Goal: Task Accomplishment & Management: Use online tool/utility

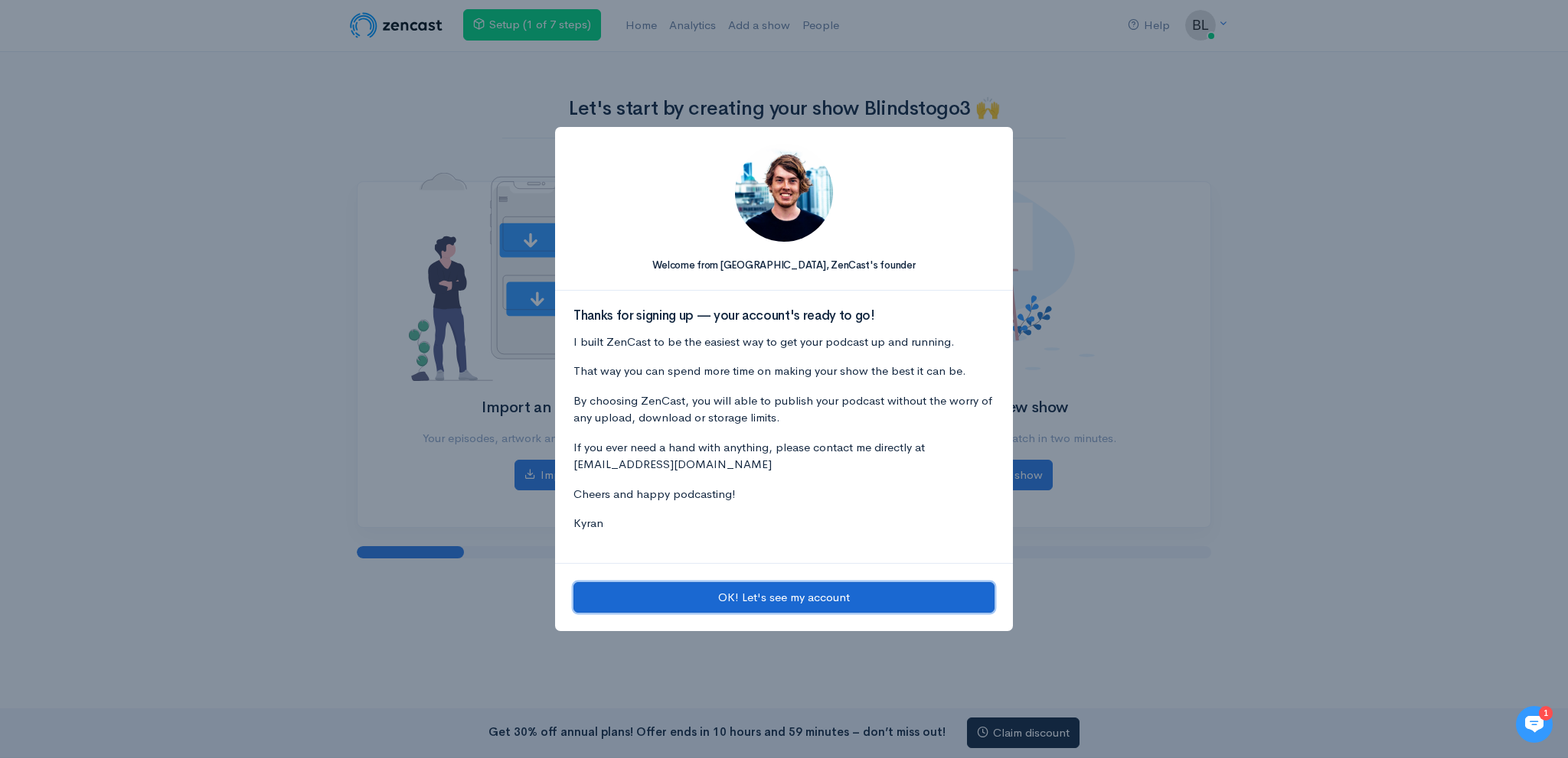
click at [756, 587] on button "OK! Let's see my account" at bounding box center [784, 598] width 421 height 31
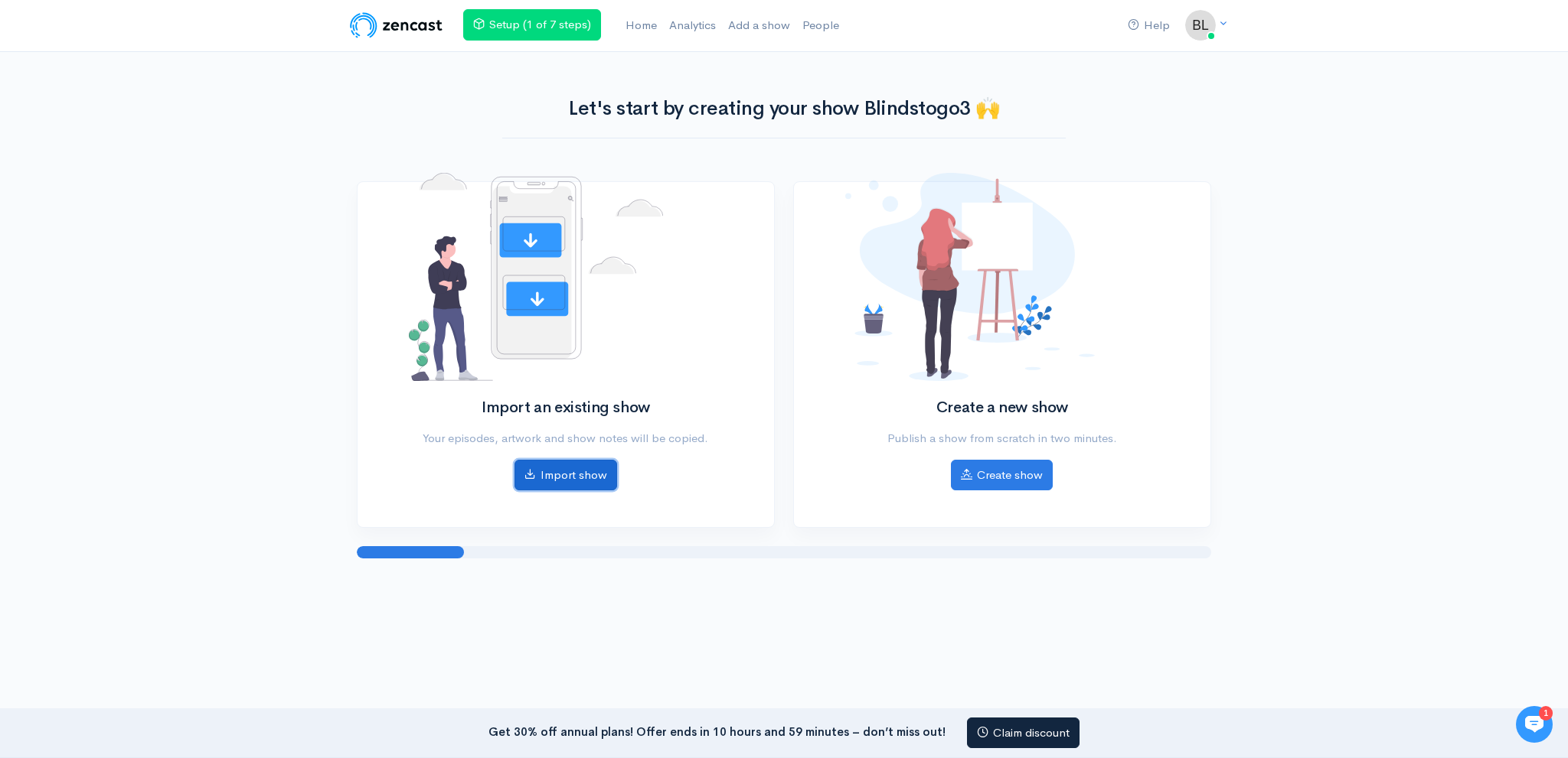
click at [597, 471] on link "Import show" at bounding box center [566, 475] width 103 height 31
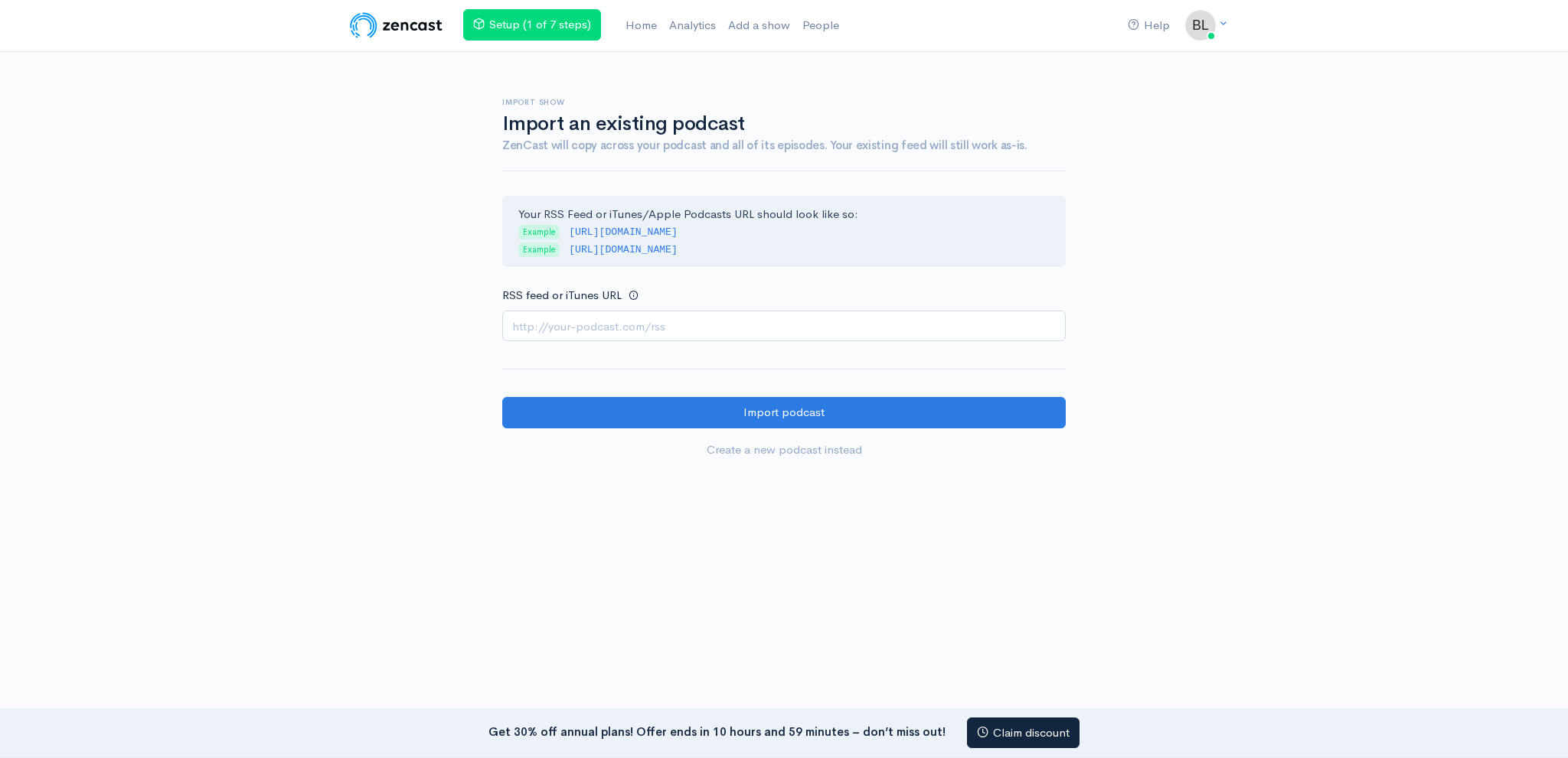
click at [709, 313] on input "RSS feed or iTunes URL" at bounding box center [784, 326] width 564 height 31
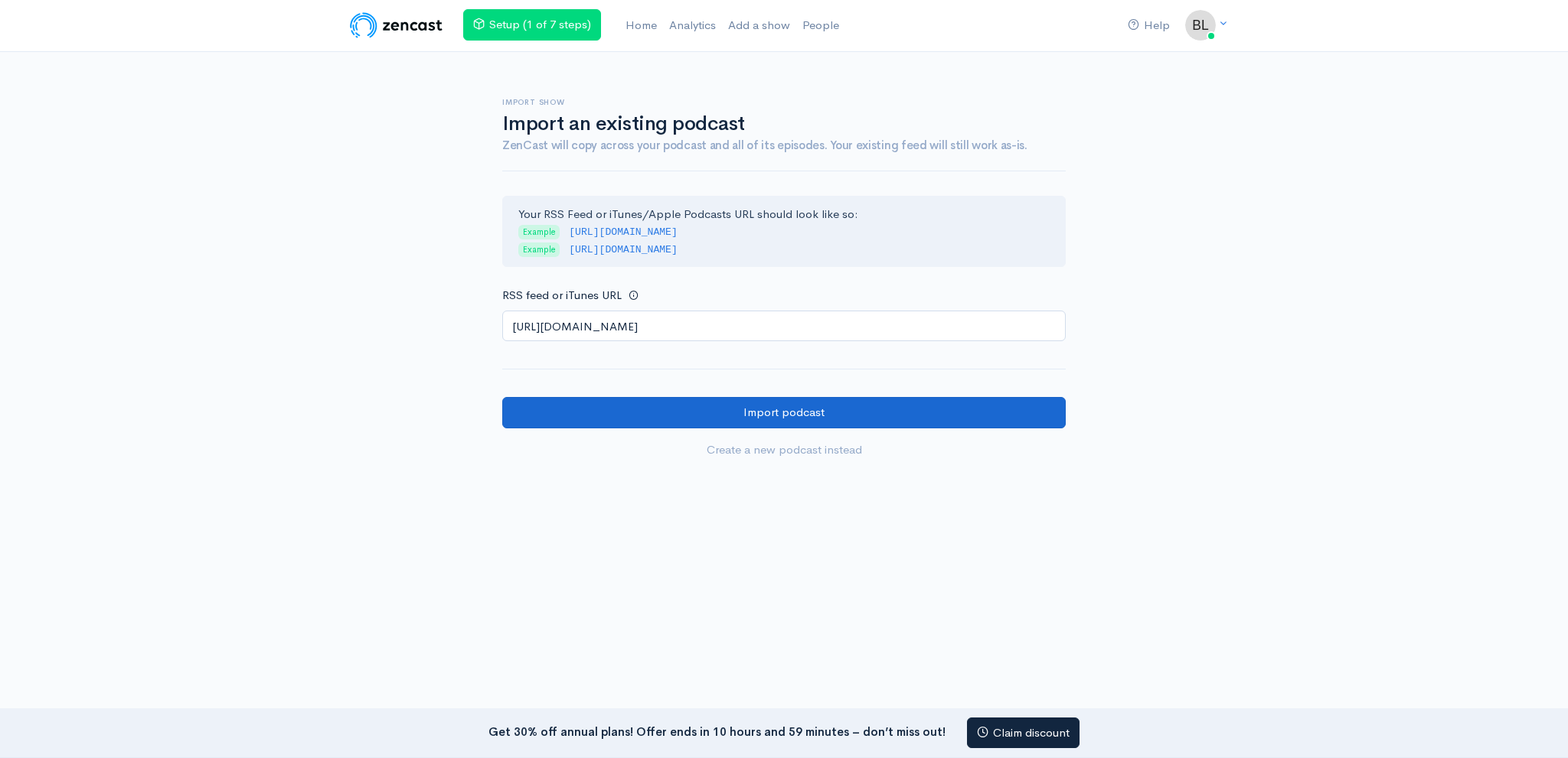
type input "https://anchor.fm/s/108e6b3ac/podcast/rss"
click at [621, 404] on input "Import podcast" at bounding box center [784, 413] width 564 height 31
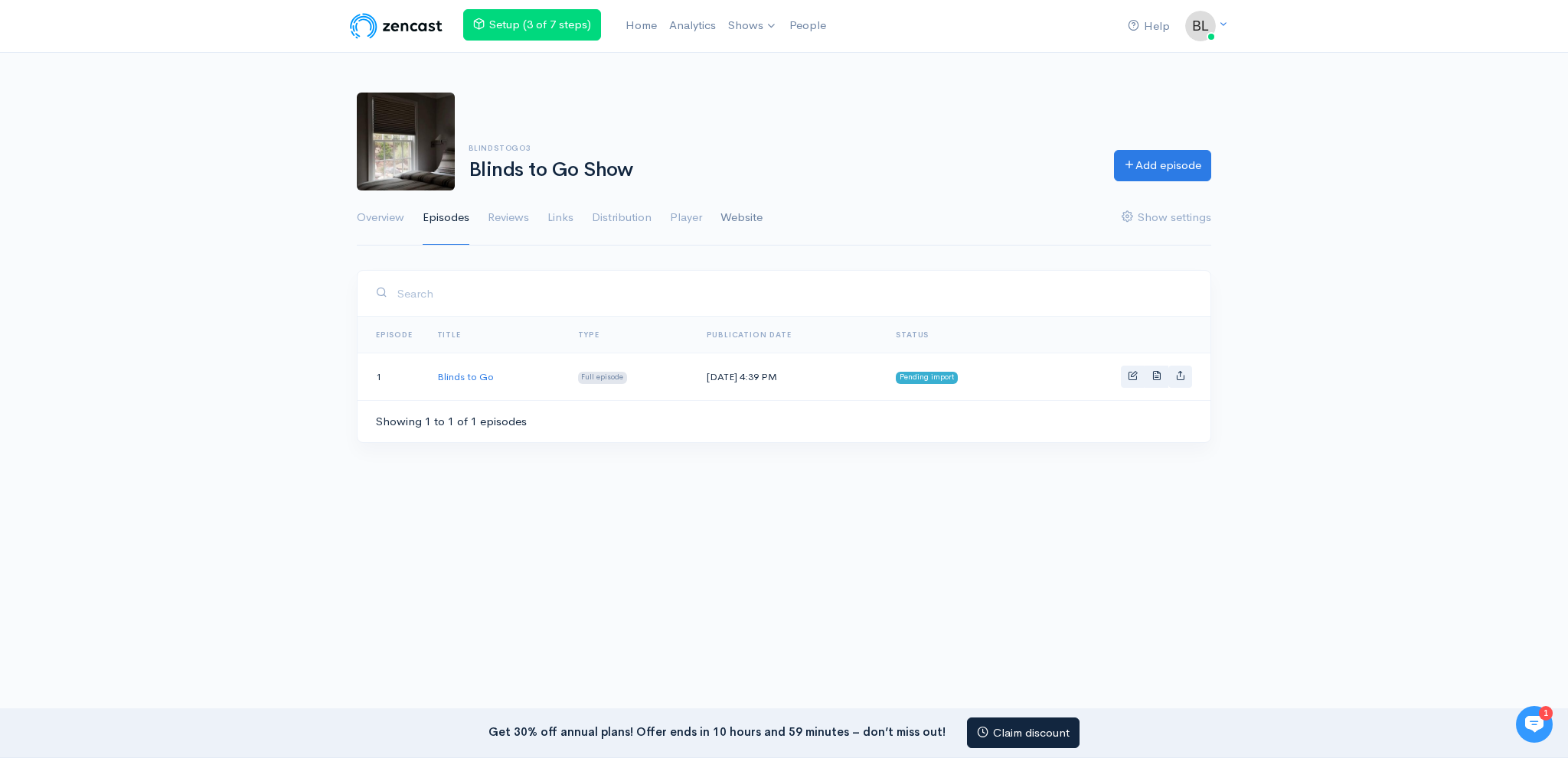
click at [722, 219] on link "Website" at bounding box center [742, 218] width 42 height 55
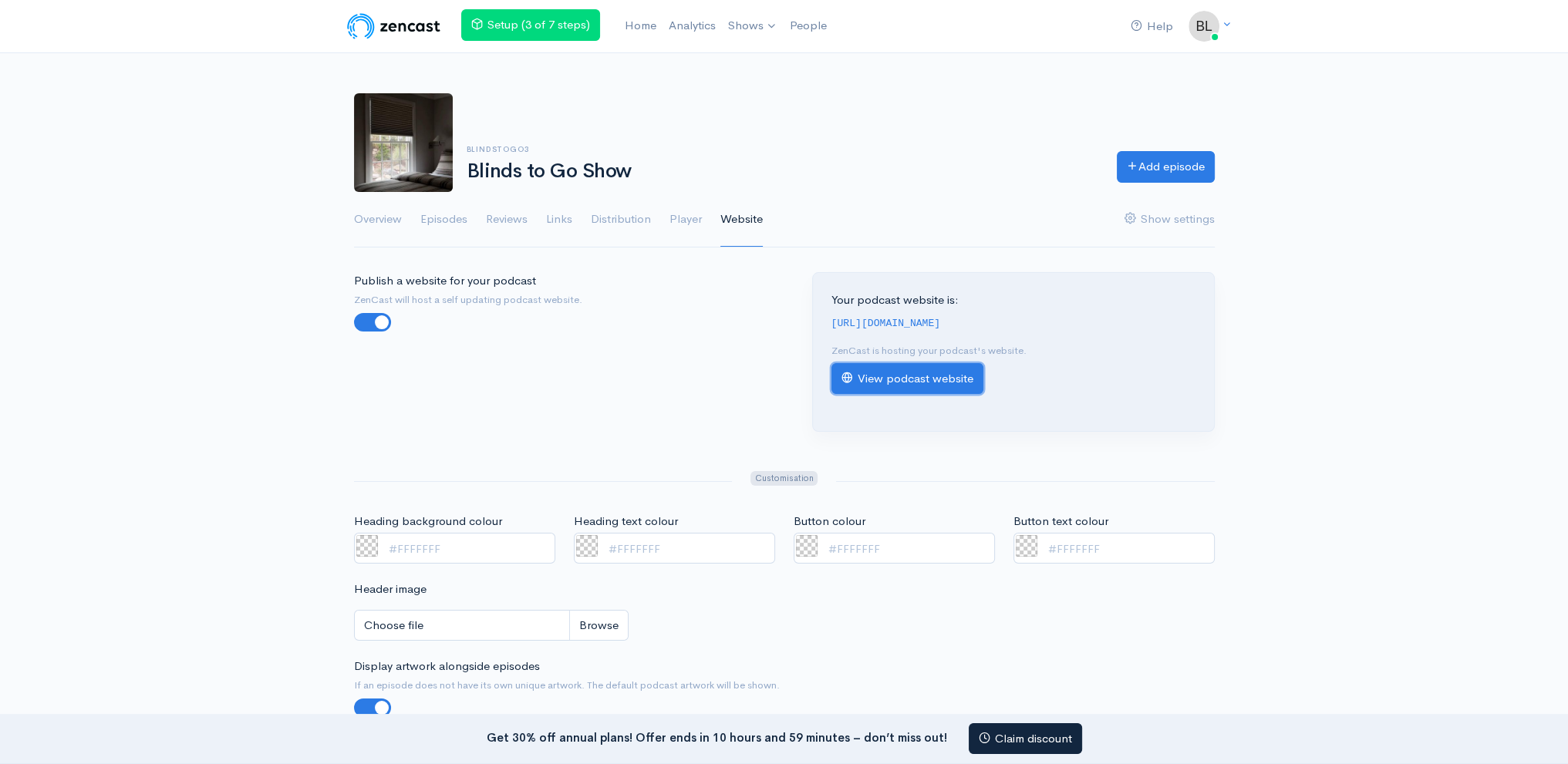
click at [913, 375] on link "View podcast website" at bounding box center [908, 379] width 152 height 32
